Goal: Navigation & Orientation: Find specific page/section

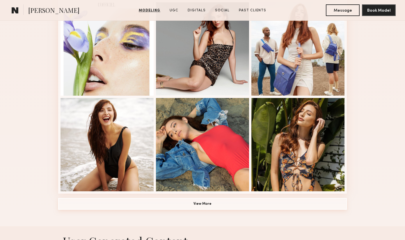
scroll to position [361, 0]
click at [220, 199] on button "View More" at bounding box center [202, 203] width 289 height 12
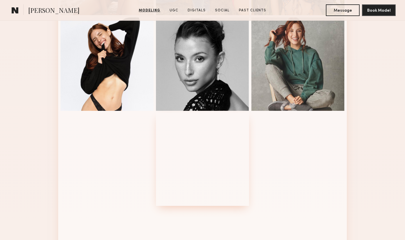
scroll to position [557, 0]
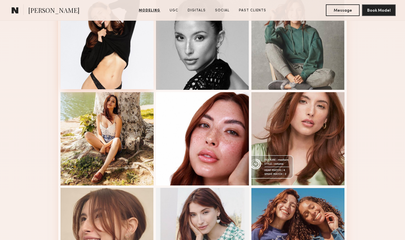
click at [108, 60] on div at bounding box center [107, 42] width 93 height 93
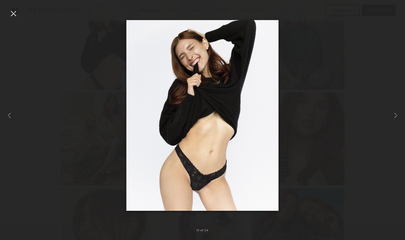
click at [12, 15] on div at bounding box center [13, 13] width 9 height 9
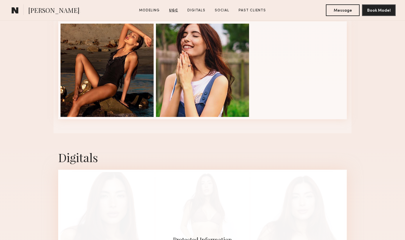
scroll to position [1104, 0]
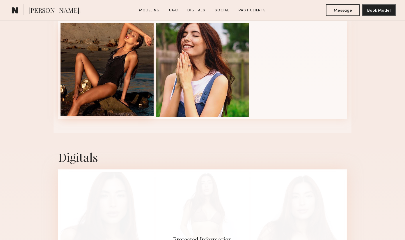
click at [127, 61] on div at bounding box center [107, 69] width 93 height 93
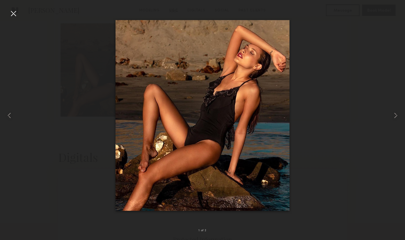
click at [13, 16] on div at bounding box center [13, 13] width 9 height 9
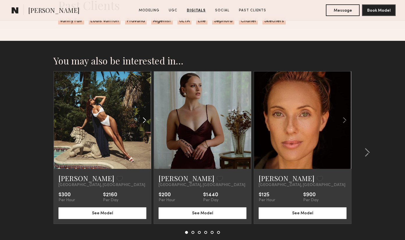
scroll to position [1571, 0]
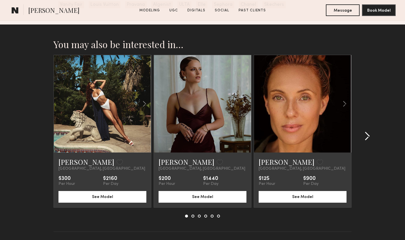
click at [367, 136] on common-icon at bounding box center [367, 135] width 6 height 9
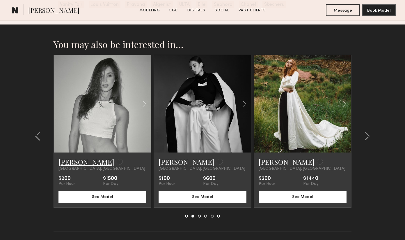
click at [70, 162] on link "[PERSON_NAME]" at bounding box center [87, 161] width 56 height 9
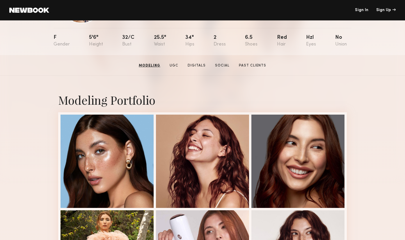
scroll to position [0, 0]
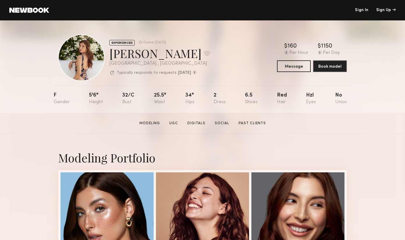
click at [40, 16] on header "Sign In Sign Up" at bounding box center [202, 10] width 405 height 20
click at [44, 10] on link at bounding box center [29, 10] width 40 height 5
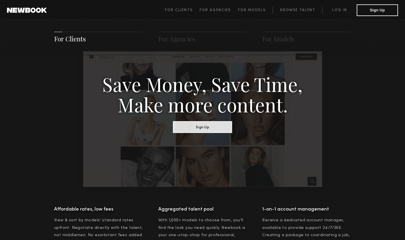
scroll to position [332, 0]
